Goal: Task Accomplishment & Management: Manage account settings

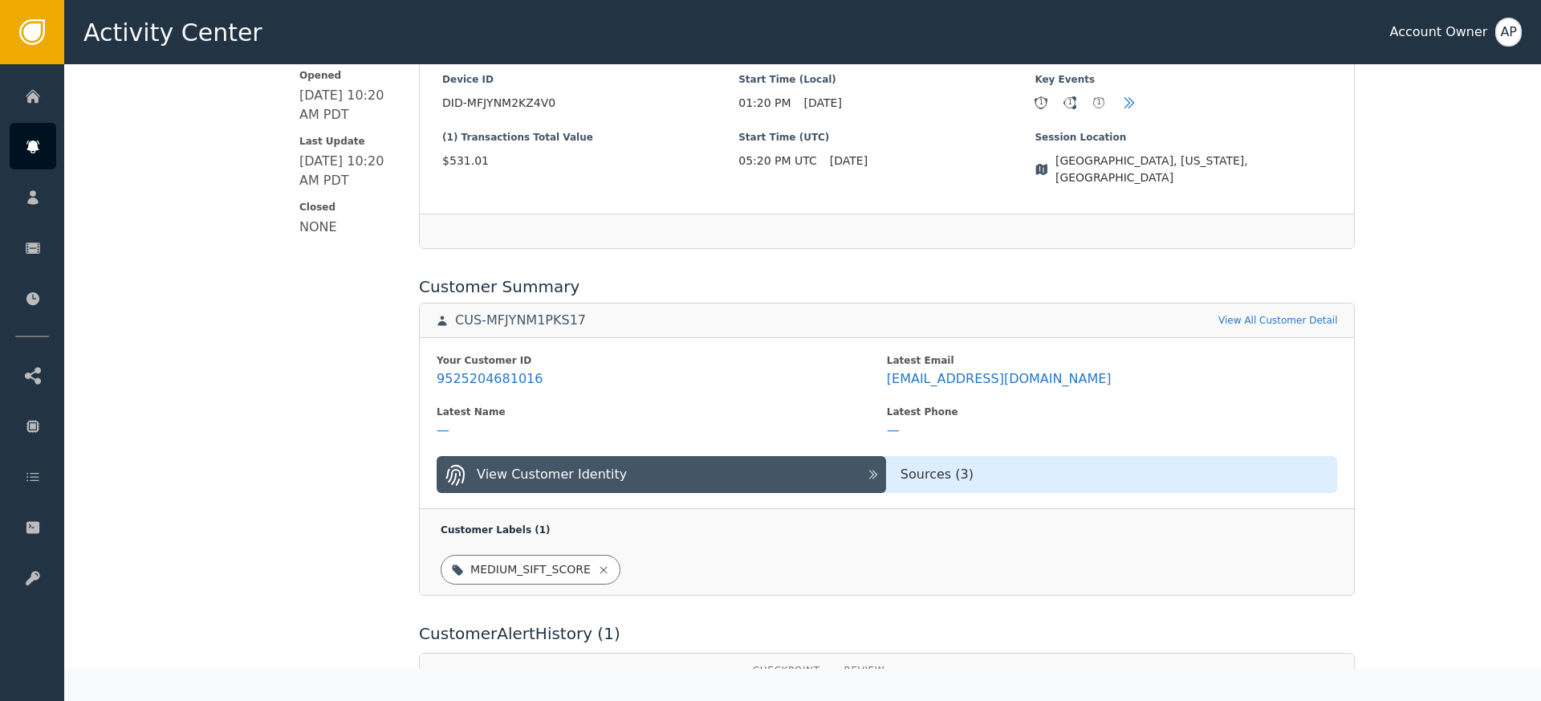
scroll to position [538, 0]
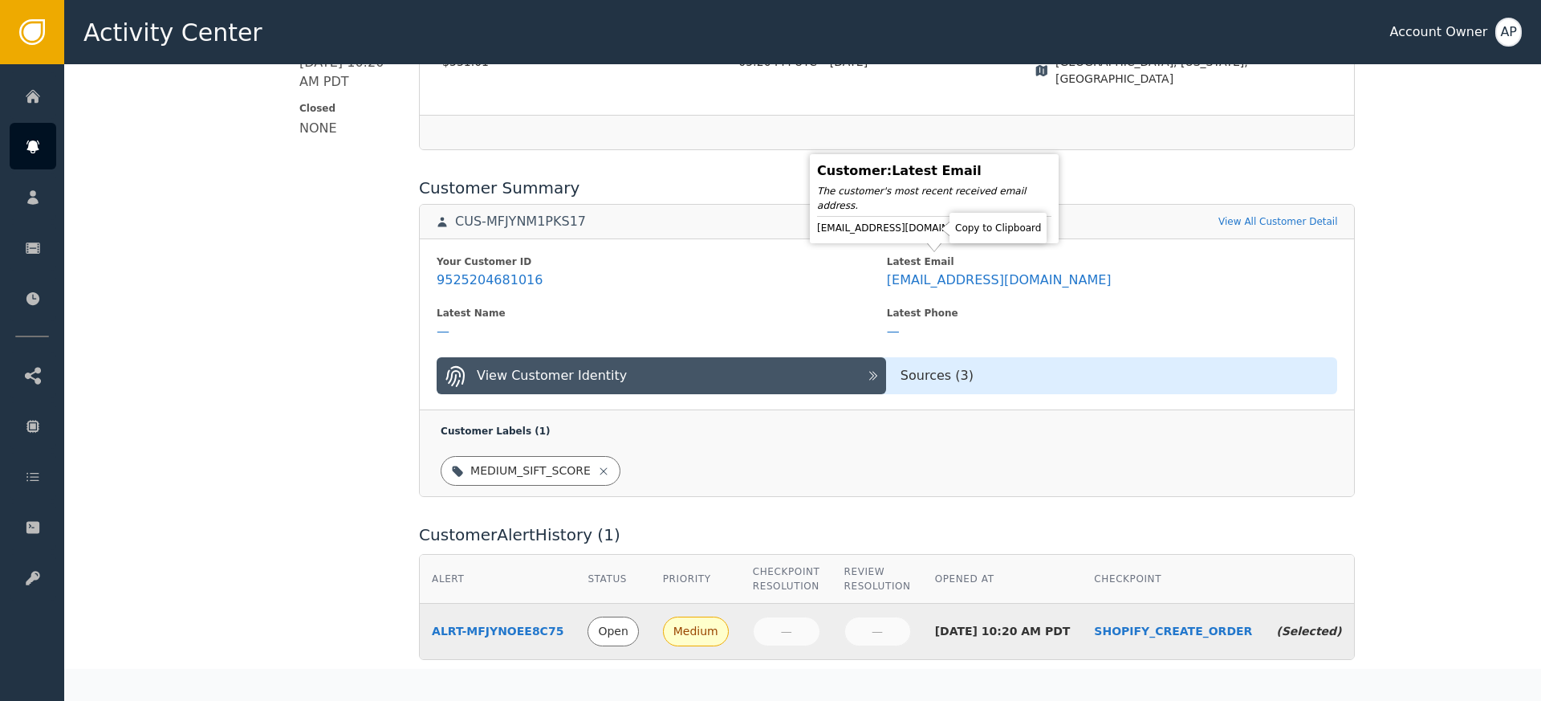
click at [994, 229] on icon at bounding box center [999, 227] width 11 height 13
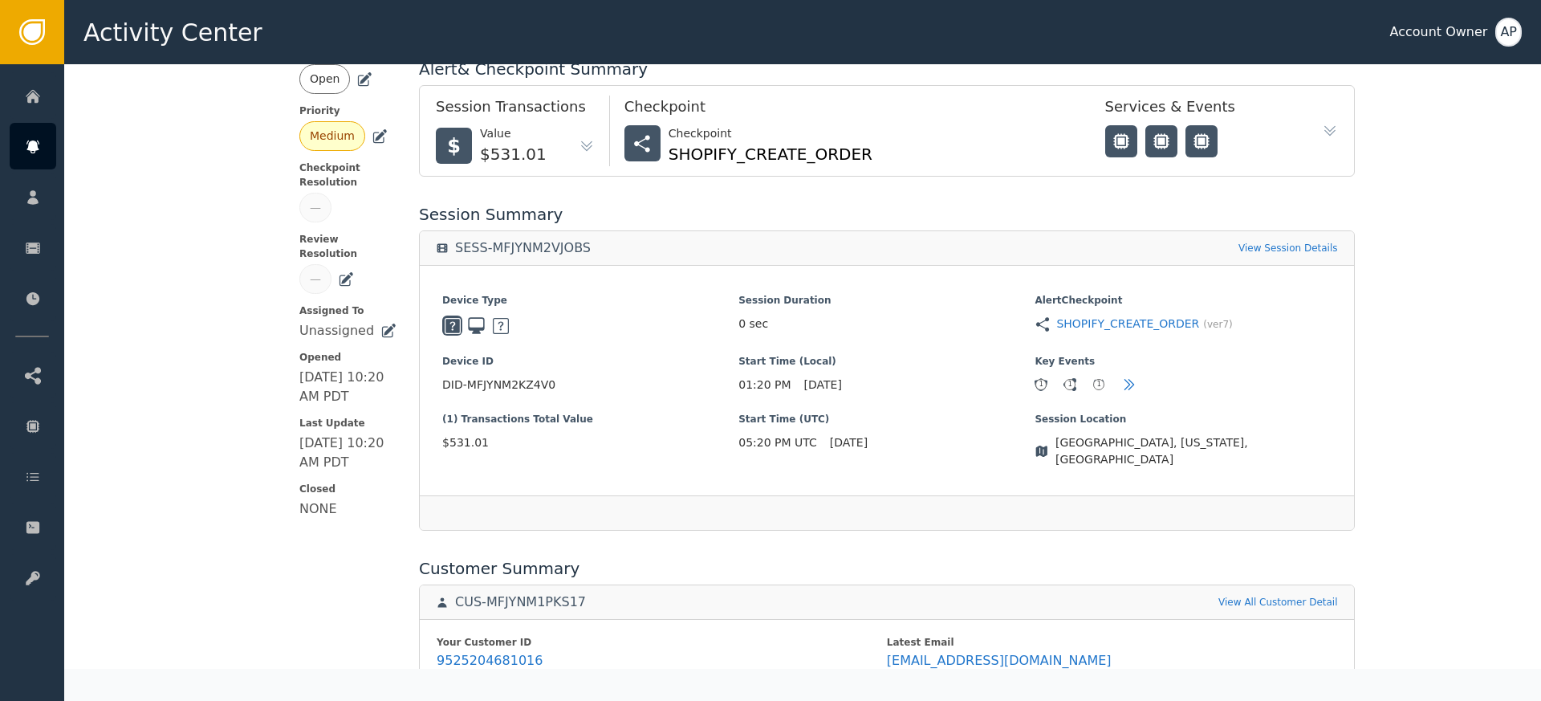
scroll to position [0, 0]
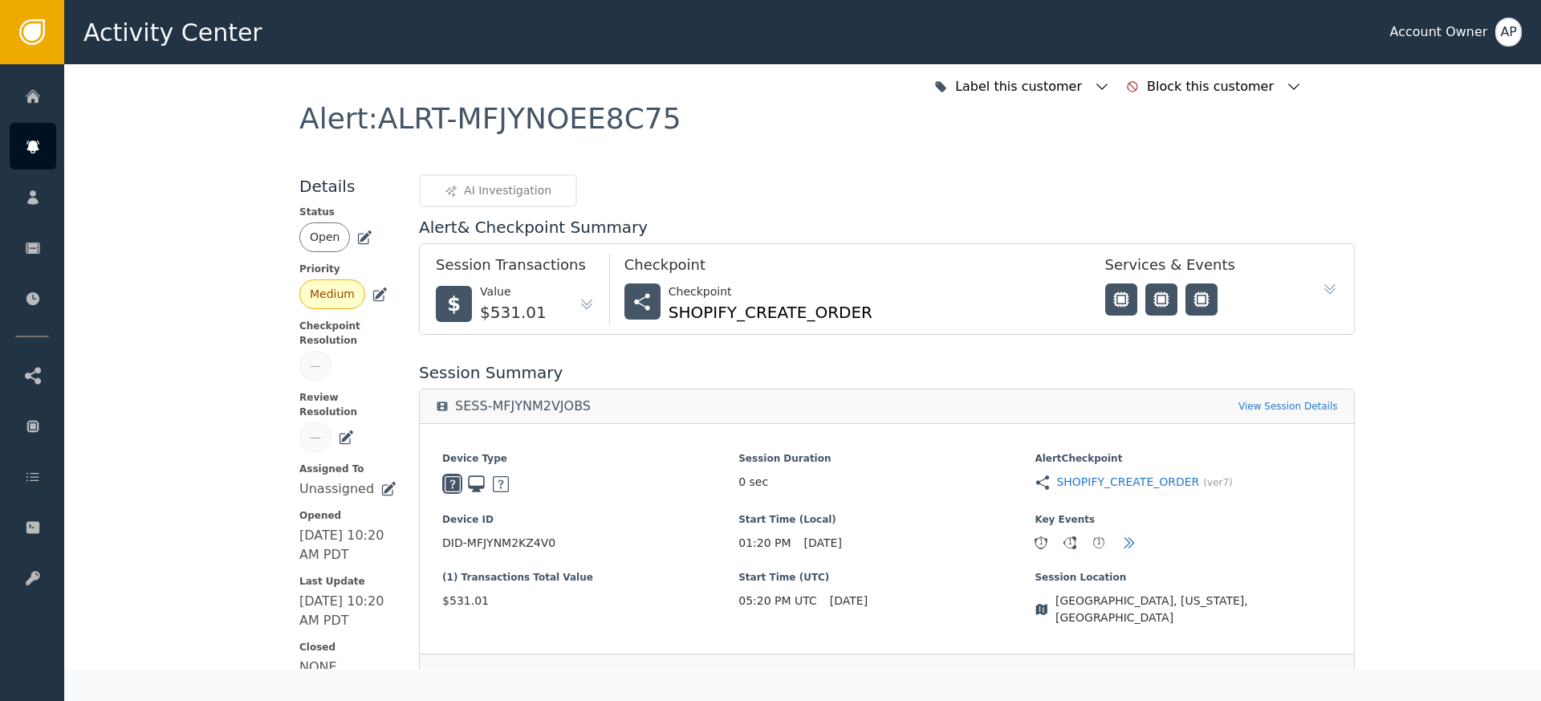
drag, startPoint x: 356, startPoint y: 239, endPoint x: 367, endPoint y: 252, distance: 16.5
click at [360, 238] on icon at bounding box center [365, 235] width 11 height 11
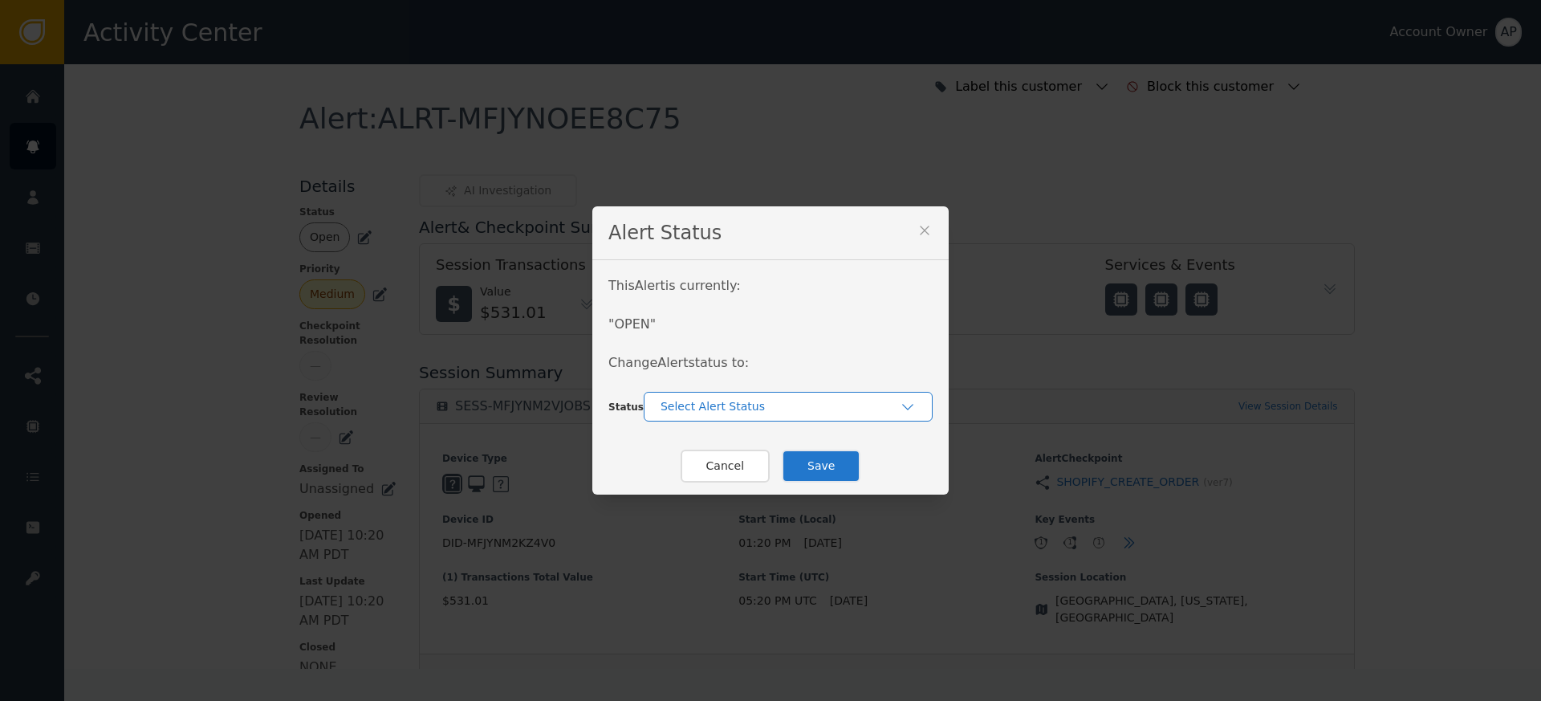
click at [689, 407] on div "Select Alert Status" at bounding box center [779, 406] width 239 height 17
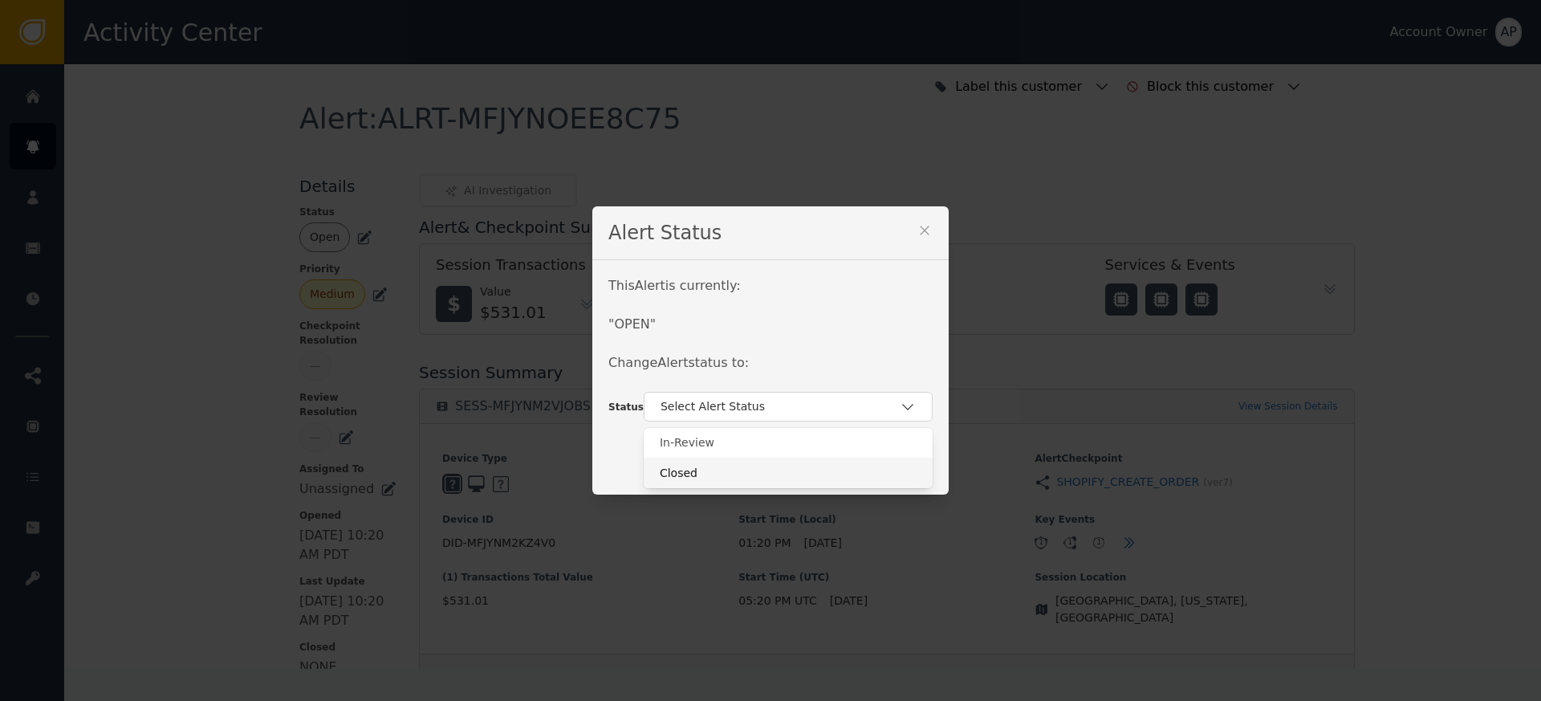
click at [714, 473] on div "Closed" at bounding box center [788, 473] width 257 height 17
click at [808, 464] on button "Save" at bounding box center [821, 465] width 79 height 33
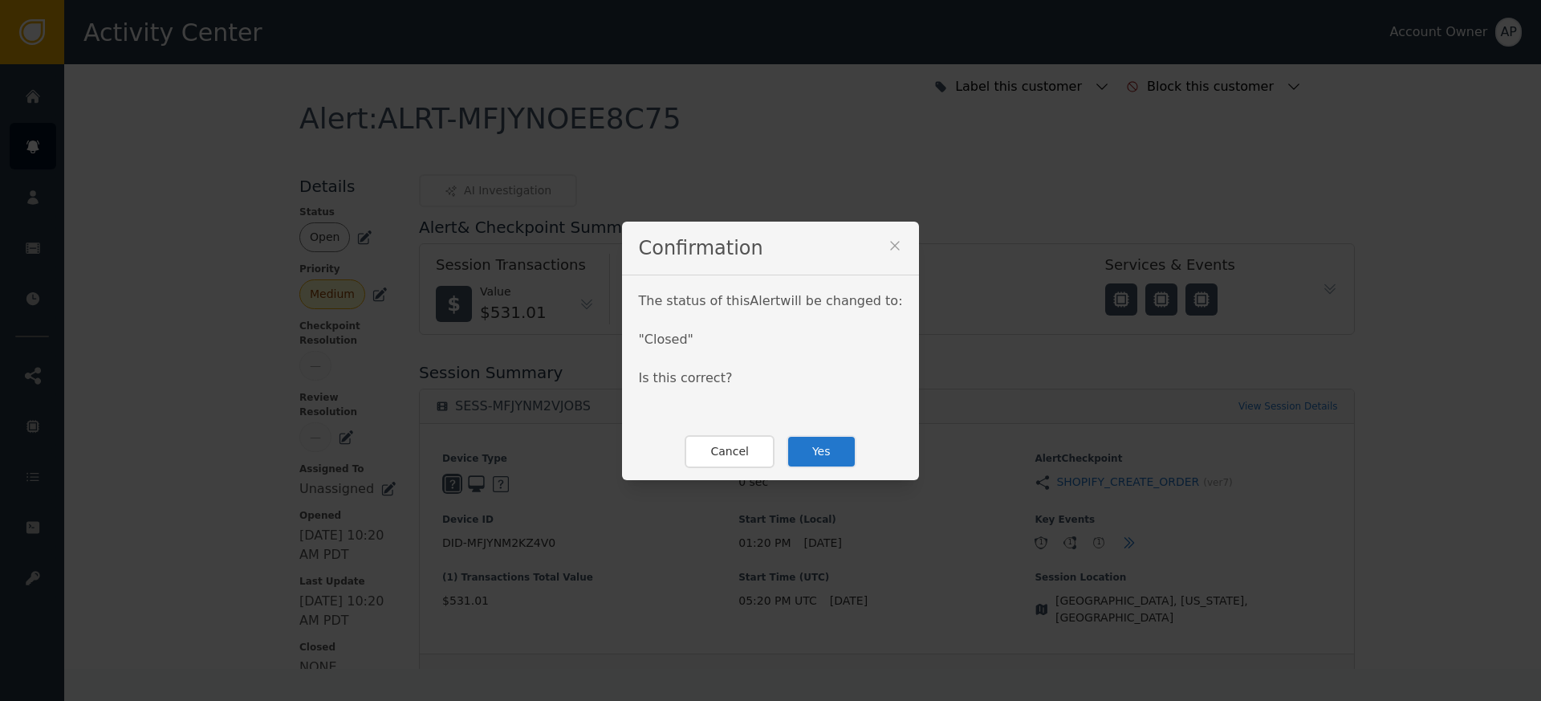
click at [818, 442] on button "Yes" at bounding box center [821, 451] width 70 height 33
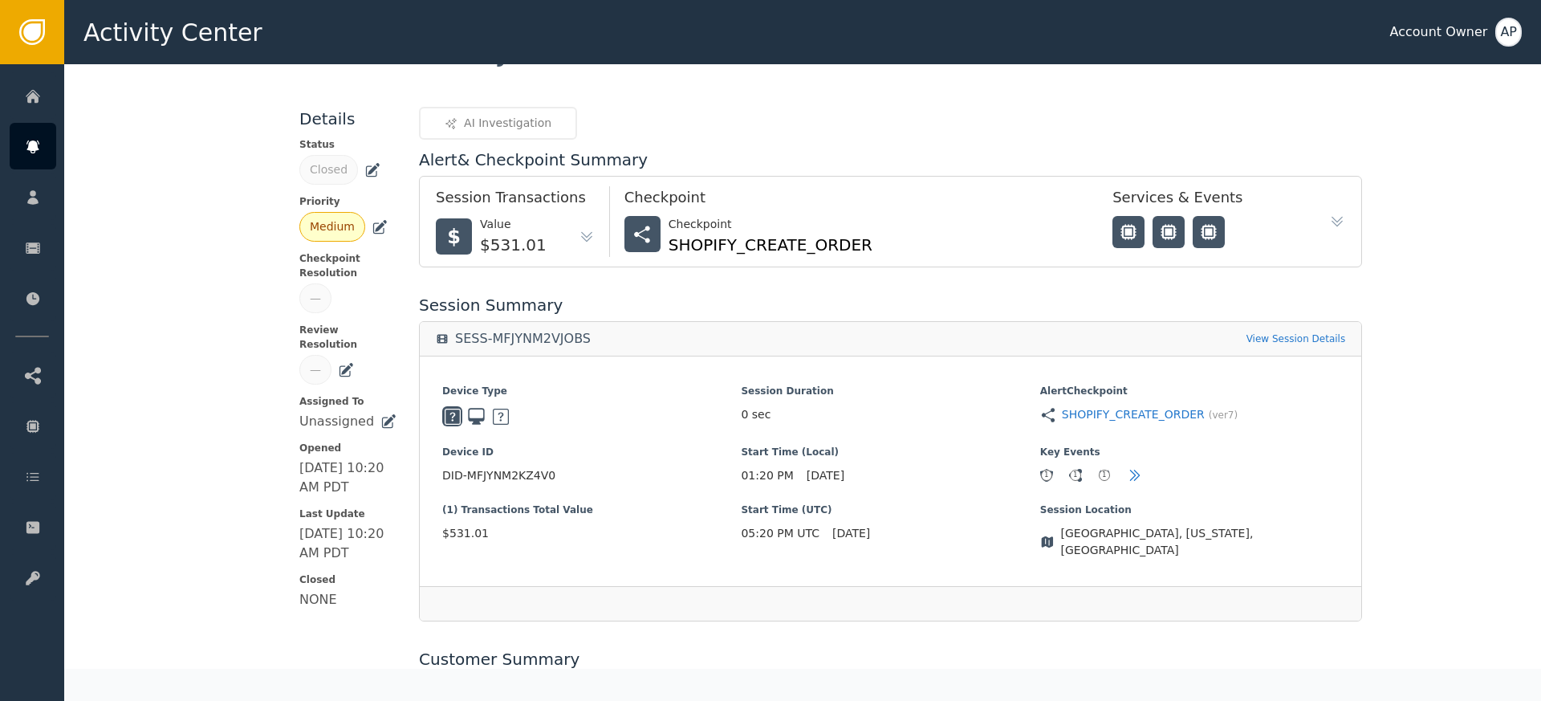
scroll to position [55, 0]
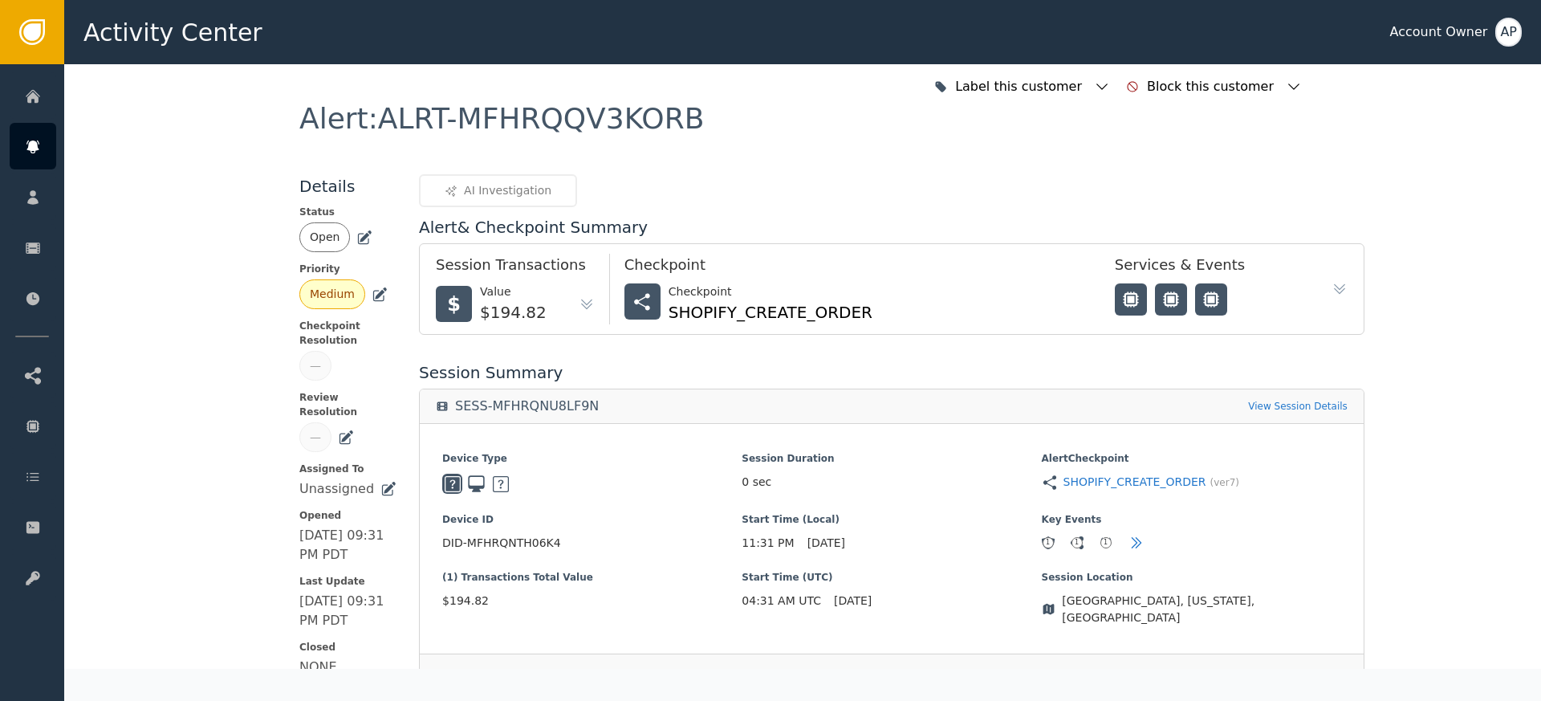
scroll to position [502, 0]
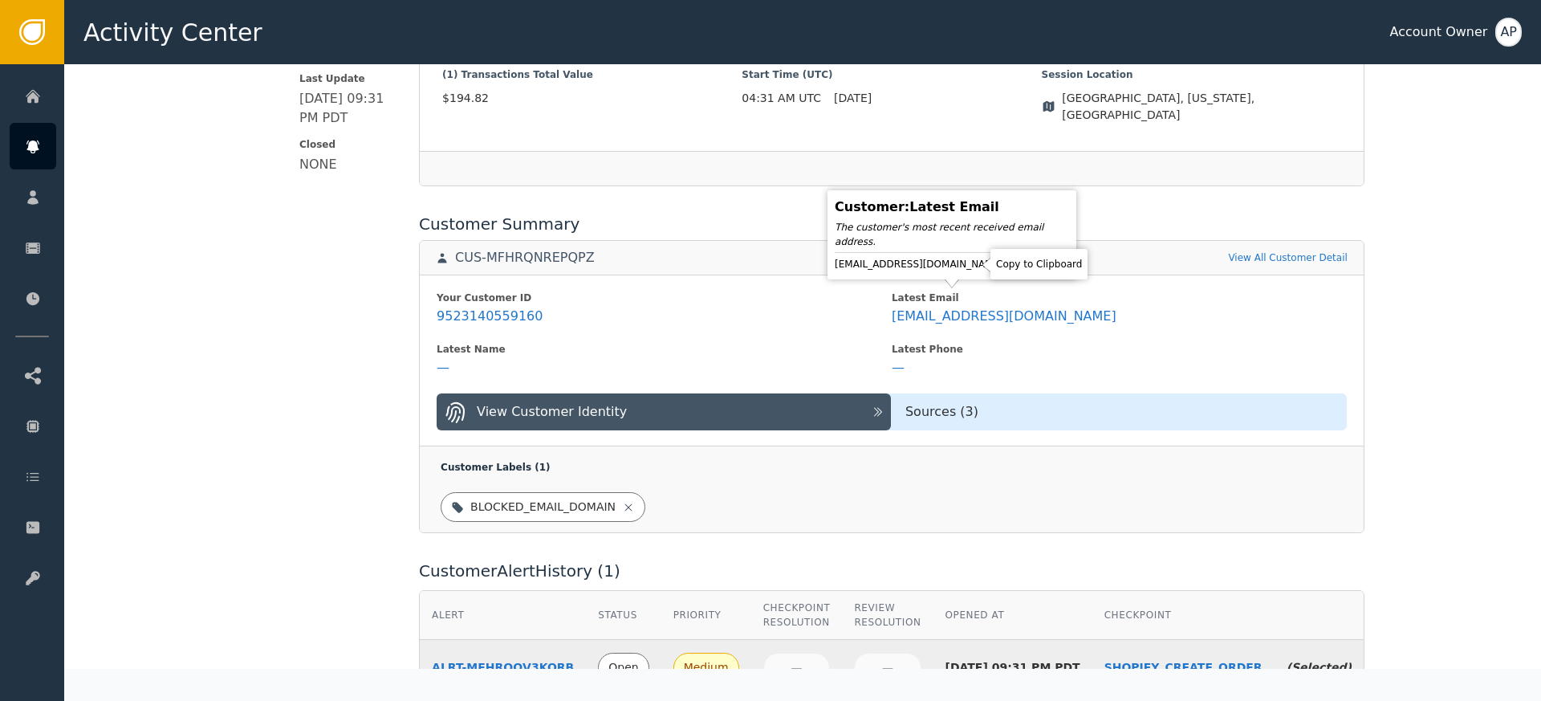
drag, startPoint x: 967, startPoint y: 268, endPoint x: 926, endPoint y: 229, distance: 56.8
click at [1010, 268] on icon at bounding box center [1018, 264] width 16 height 16
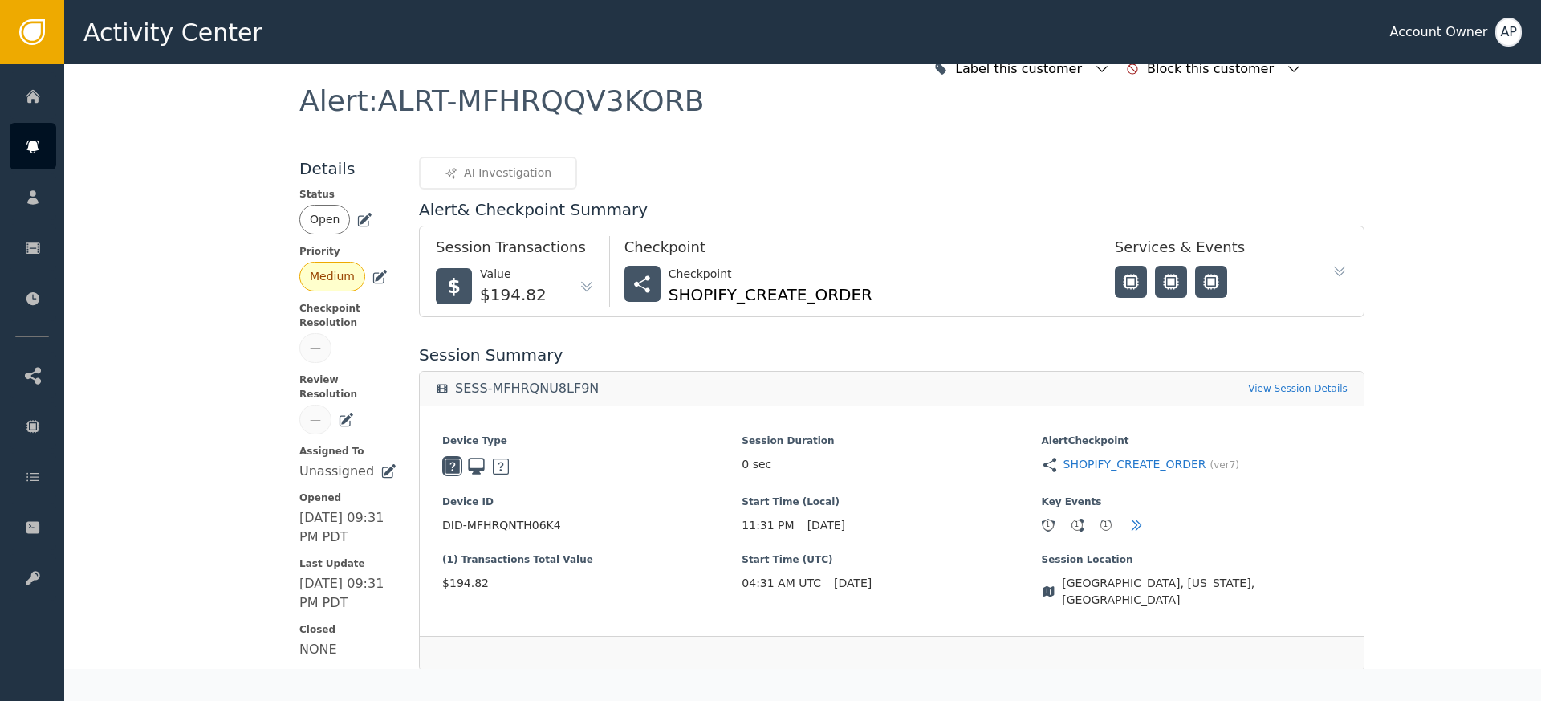
scroll to position [0, 0]
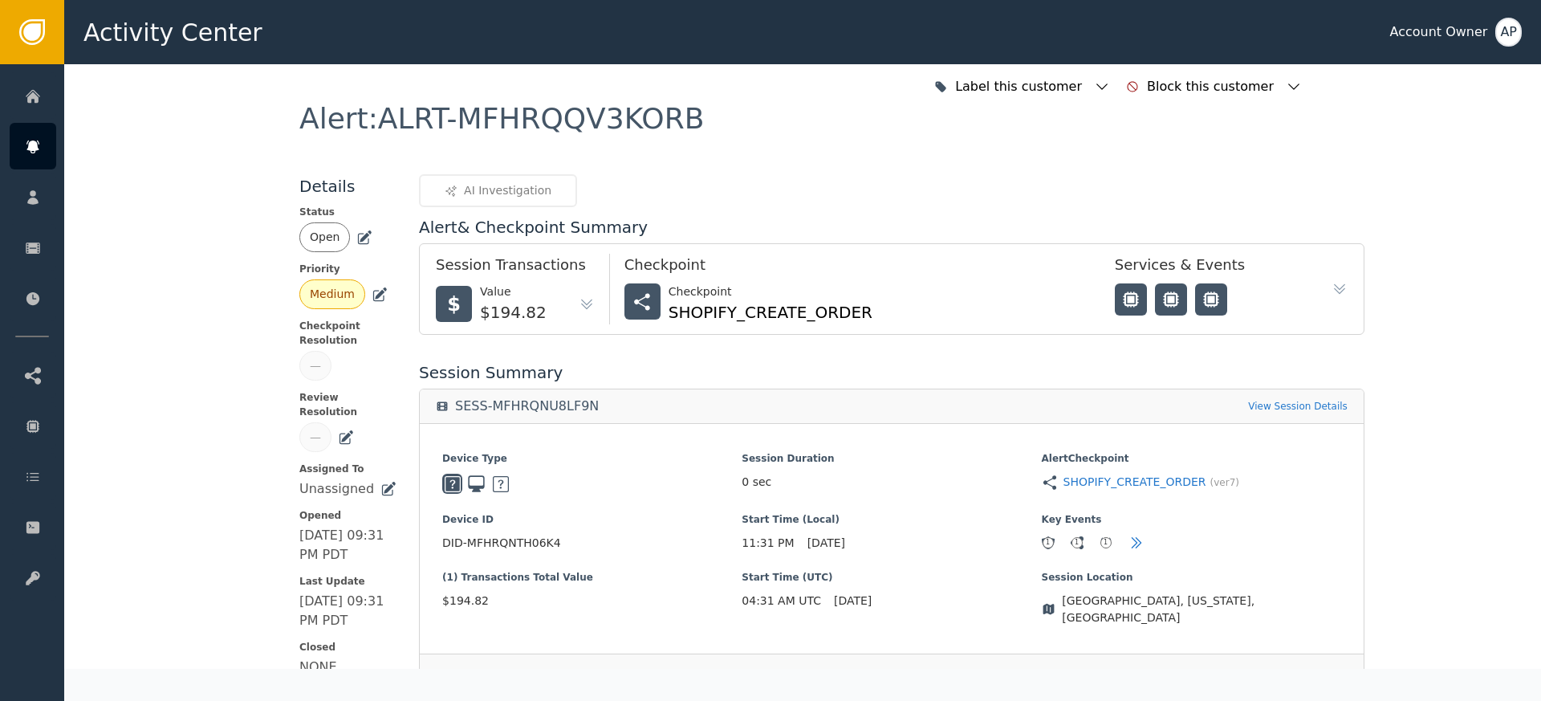
drag, startPoint x: 360, startPoint y: 230, endPoint x: 358, endPoint y: 238, distance: 8.2
click at [360, 230] on icon at bounding box center [364, 238] width 16 height 16
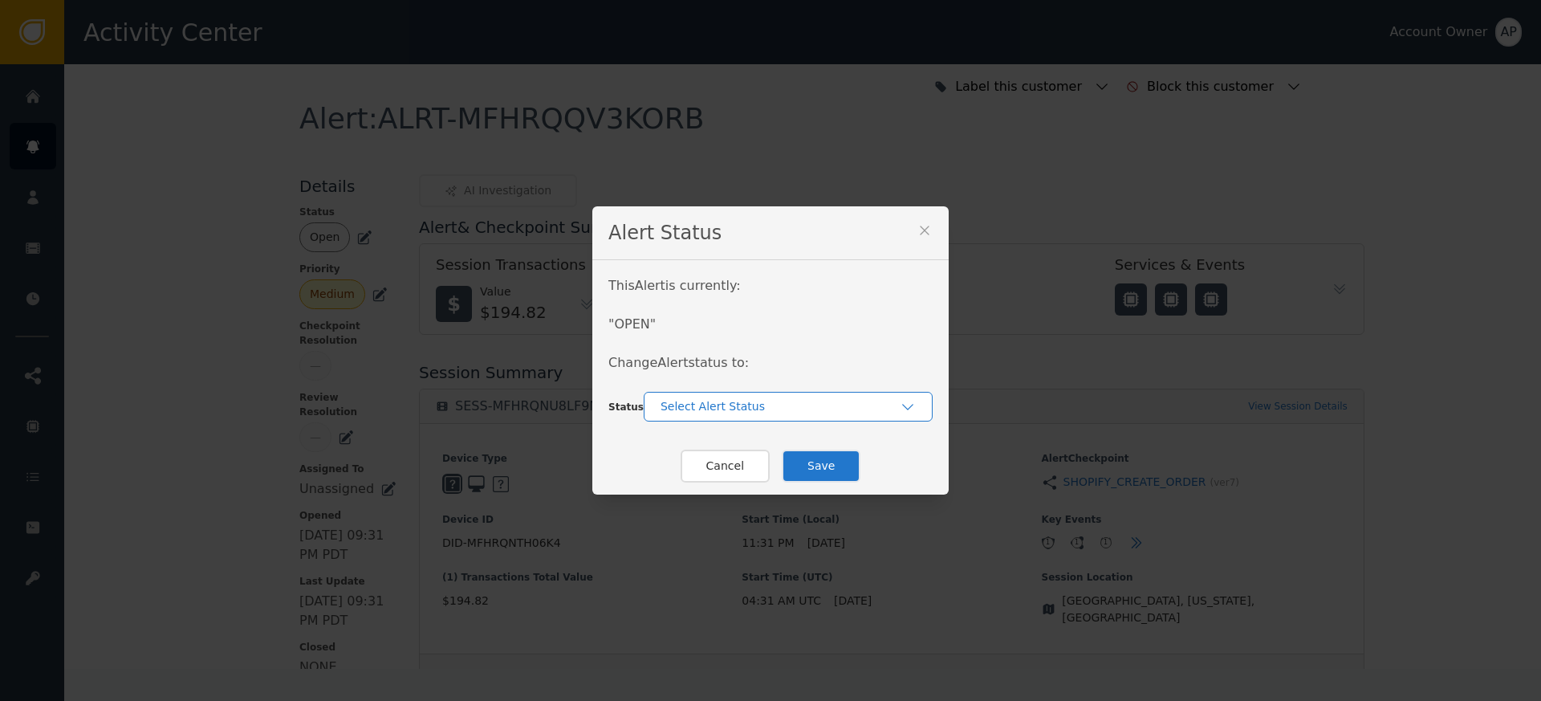
click at [725, 408] on div "Select Alert Status" at bounding box center [779, 406] width 239 height 17
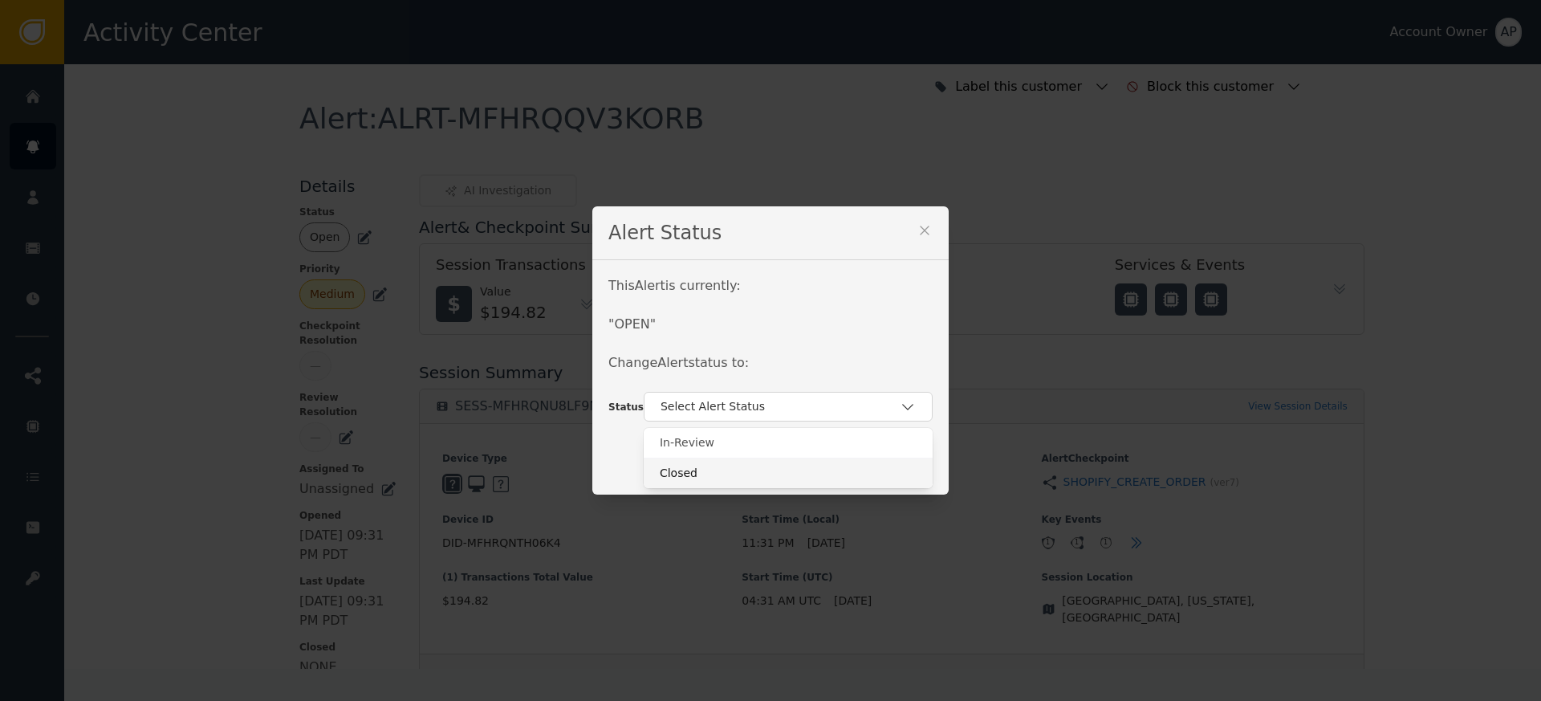
click at [750, 477] on div "Closed" at bounding box center [788, 473] width 257 height 17
click at [815, 461] on button "Save" at bounding box center [821, 465] width 79 height 33
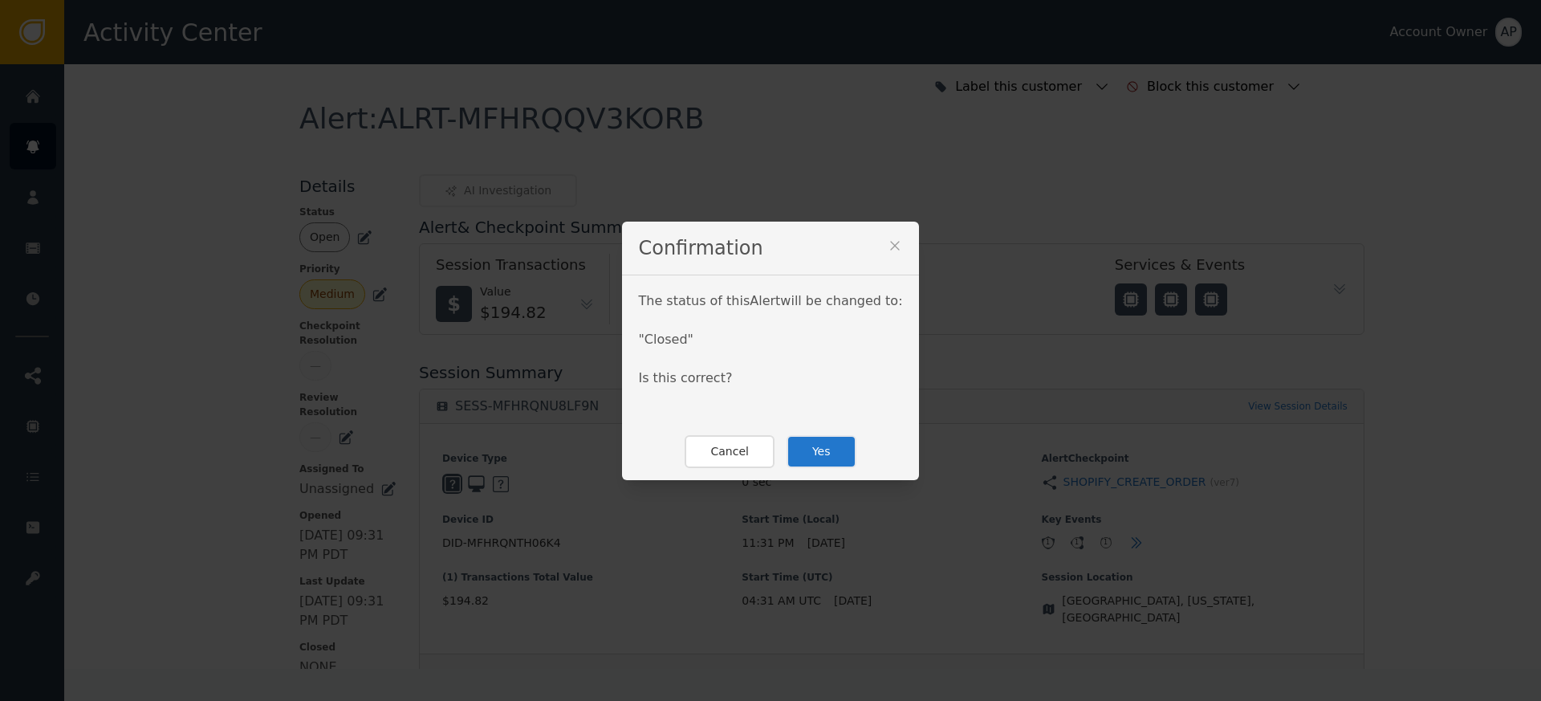
click at [816, 445] on button "Yes" at bounding box center [821, 451] width 70 height 33
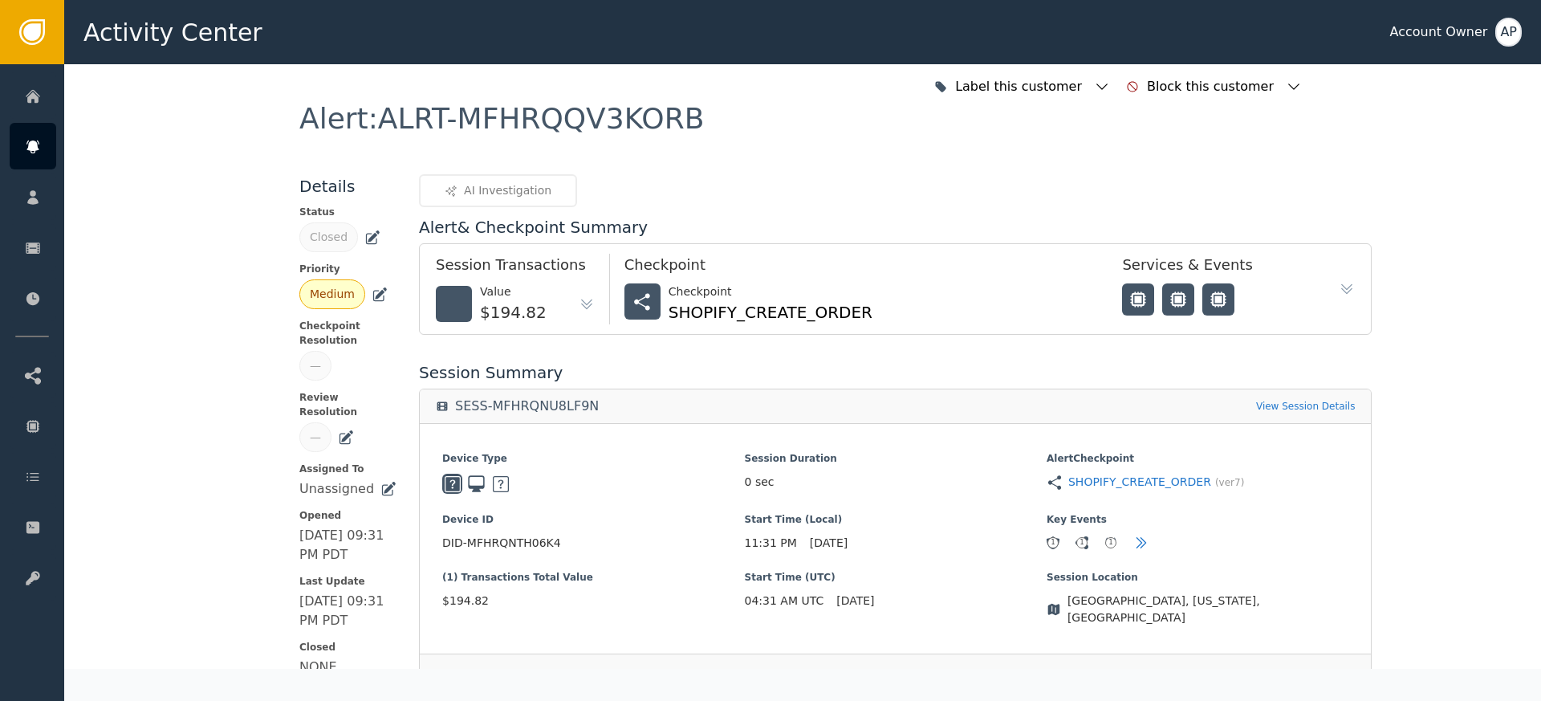
drag, startPoint x: 818, startPoint y: 444, endPoint x: 809, endPoint y: 394, distance: 50.5
click at [819, 441] on div "Device Type Session Duration 0 sec Alert Checkpoint SHOPIFY_CREATE_ORDER (ver 7…" at bounding box center [895, 538] width 951 height 231
